Goal: Information Seeking & Learning: Learn about a topic

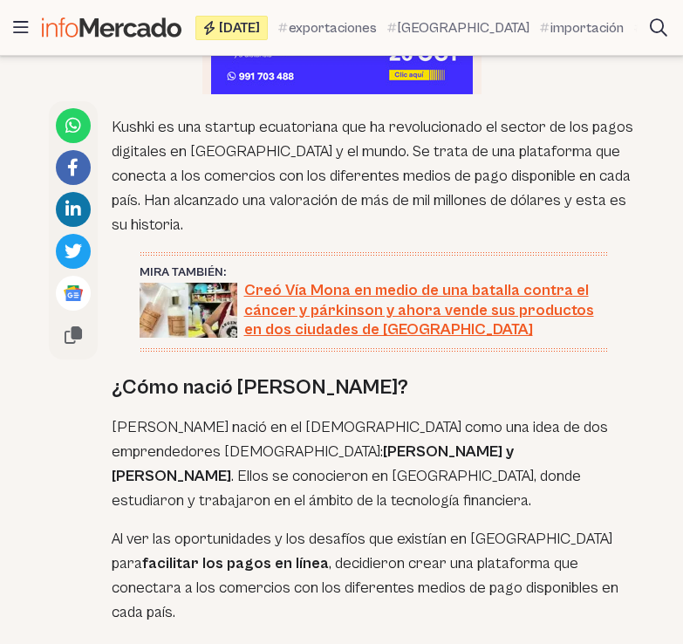
scroll to position [2417, 0]
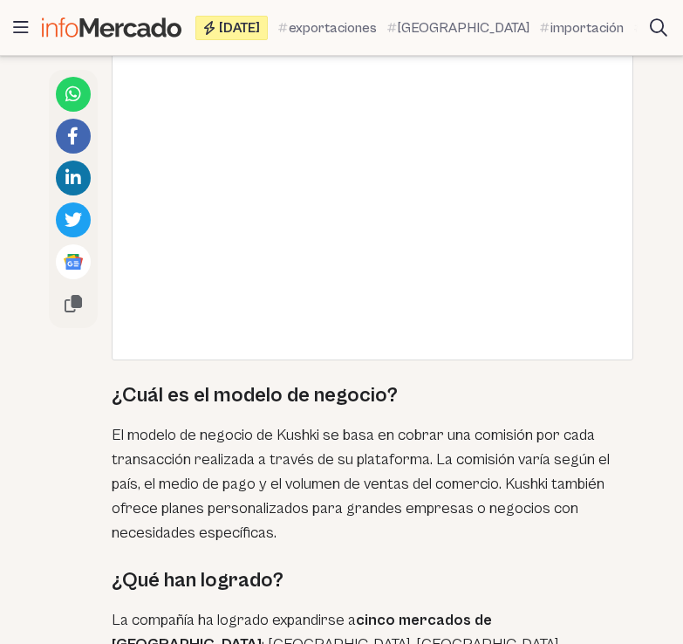
click at [278, 458] on p "El modelo de negocio de Kushki se basa en cobrar una comisión por cada transacc…" at bounding box center [373, 484] width 523 height 122
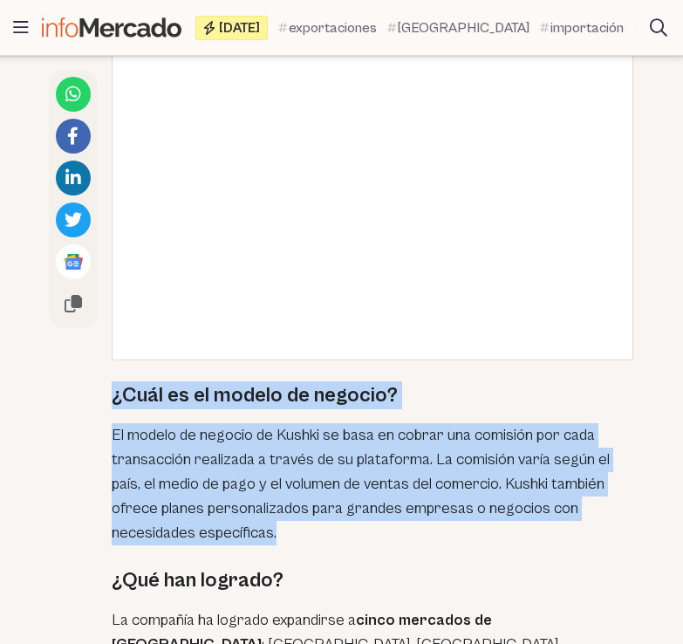
drag, startPoint x: 286, startPoint y: 467, endPoint x: 110, endPoint y: 323, distance: 228.0
copy div "¿Cuál es el modelo de negocio? El modelo de negocio de Kushki se basa en cobrar…"
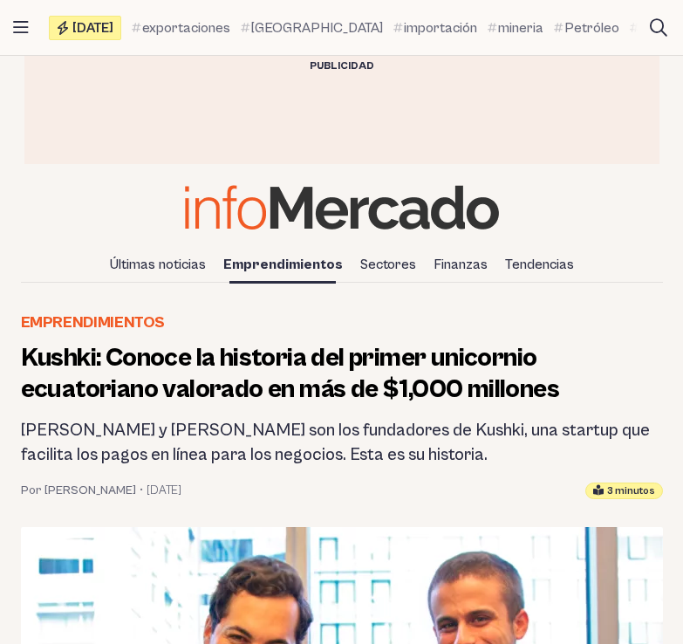
click at [28, 358] on h1 "Kushki: Conoce la historia del primer unicornio ecuatoriano valorado en más de …" at bounding box center [342, 373] width 642 height 63
click at [487, 464] on h2 "[PERSON_NAME] y [PERSON_NAME] son los fundadores de Kushki, una startup que fac…" at bounding box center [342, 443] width 642 height 49
drag, startPoint x: 490, startPoint y: 460, endPoint x: 421, endPoint y: 467, distance: 69.3
click at [467, 466] on h2 "[PERSON_NAME] y [PERSON_NAME] son los fundadores de Kushki, una startup que fac…" at bounding box center [342, 443] width 642 height 49
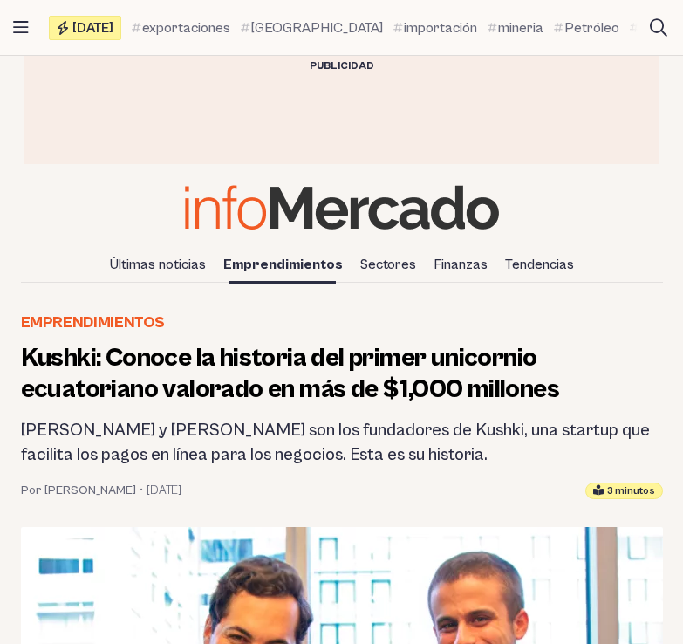
click at [339, 455] on h2 "[PERSON_NAME] y [PERSON_NAME] son los fundadores de Kushki, una startup que fac…" at bounding box center [342, 443] width 642 height 49
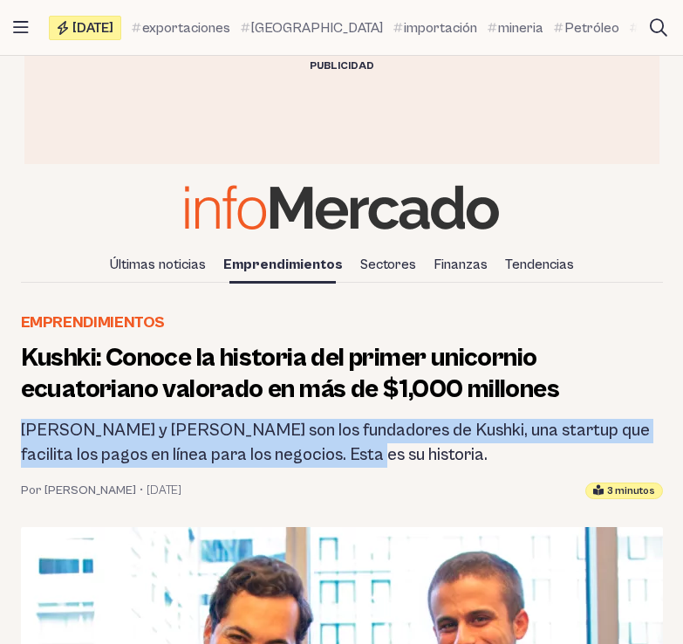
drag, startPoint x: 343, startPoint y: 455, endPoint x: 17, endPoint y: 433, distance: 326.0
click at [17, 433] on header "Emprendimientos Kushki: Conoce la historia del primer unicornio ecuatoriano val…" at bounding box center [342, 404] width 670 height 188
copy h2 "[PERSON_NAME] y [PERSON_NAME] son los fundadores de Kushki, una startup que fac…"
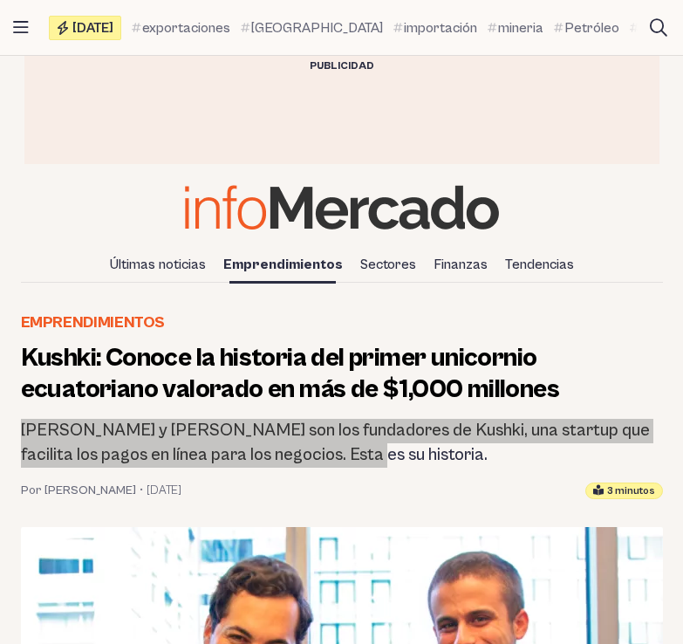
scroll to position [87, 0]
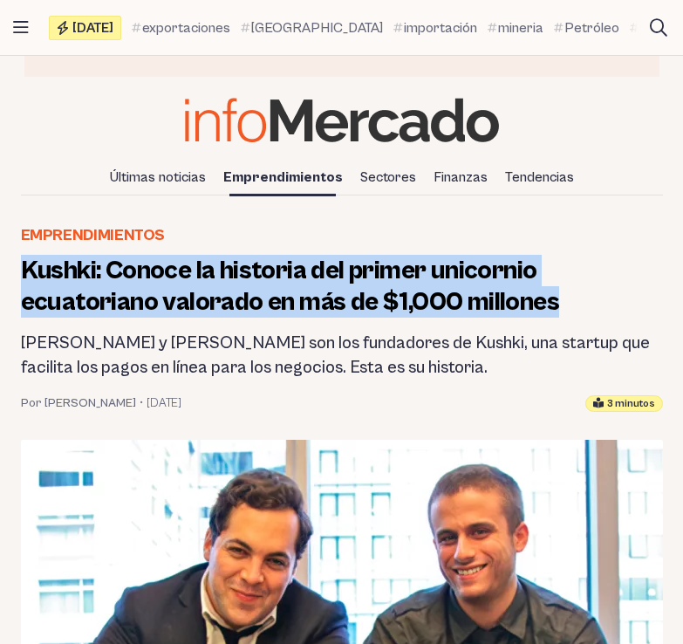
drag, startPoint x: 563, startPoint y: 303, endPoint x: -1, endPoint y: 276, distance: 564.0
copy h1 "Kushki: Conoce la historia del primer unicornio ecuatoriano valorado en más de …"
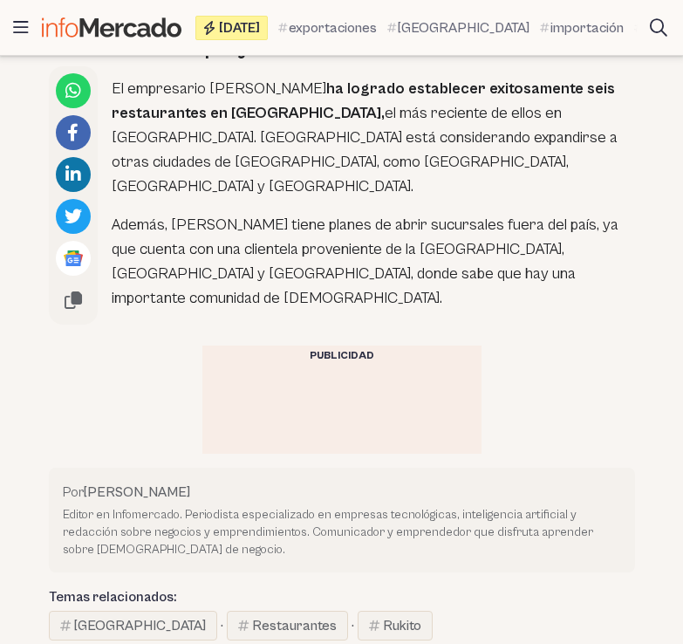
scroll to position [4701, 0]
